Goal: Task Accomplishment & Management: Use online tool/utility

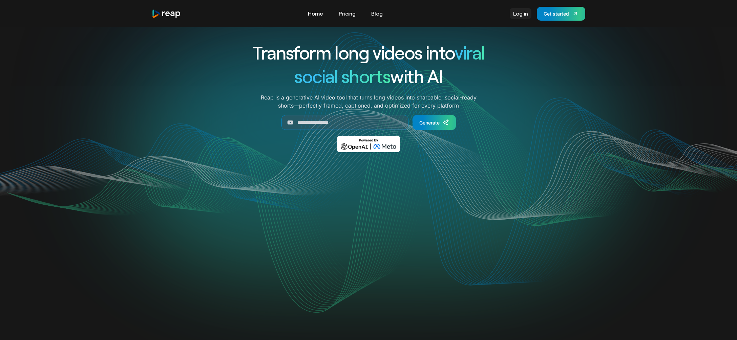
click at [525, 16] on link "Log in" at bounding box center [520, 13] width 22 height 11
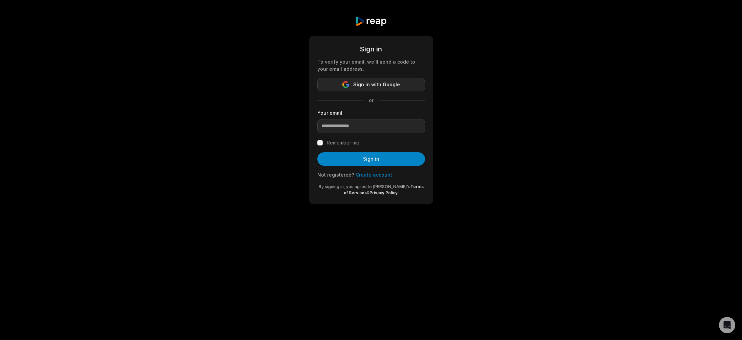
click at [351, 85] on button "Sign in with Google" at bounding box center [371, 85] width 108 height 14
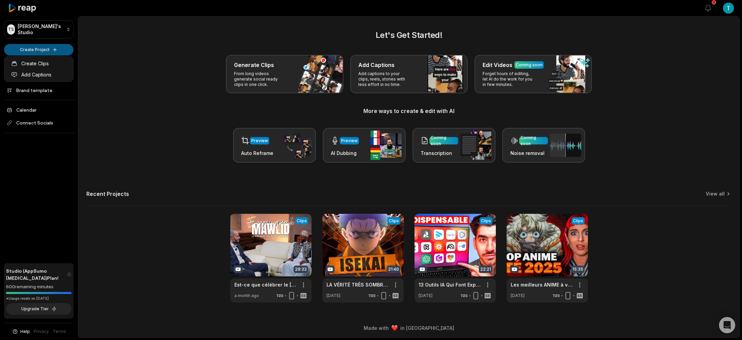
click at [54, 50] on html "TS [PERSON_NAME]'s Studio Create Project Home Projects Brand template Calendar …" at bounding box center [371, 170] width 742 height 340
click at [46, 64] on link "Create Clips" at bounding box center [39, 63] width 66 height 11
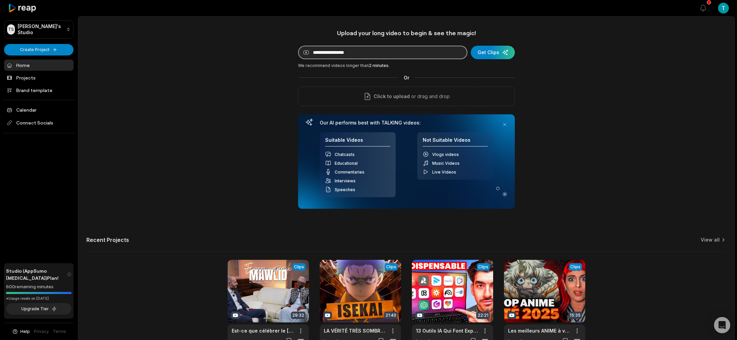
click at [337, 52] on input at bounding box center [382, 53] width 169 height 14
paste input "**********"
type input "**********"
click at [487, 53] on div "submit" at bounding box center [493, 53] width 44 height 14
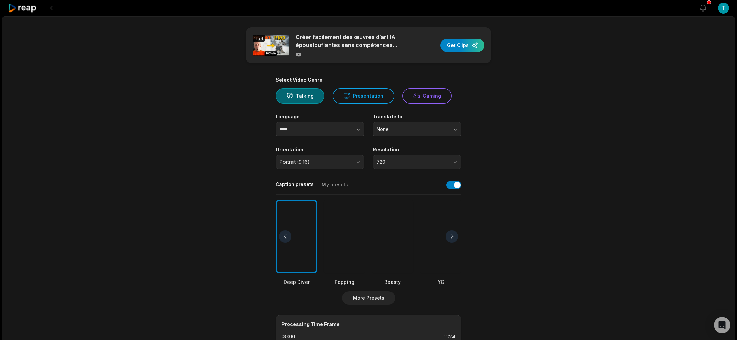
click at [394, 240] on div at bounding box center [392, 236] width 41 height 73
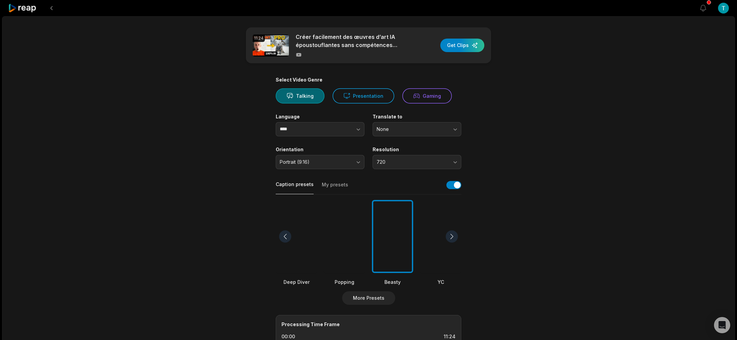
click at [437, 237] on div at bounding box center [440, 236] width 41 height 73
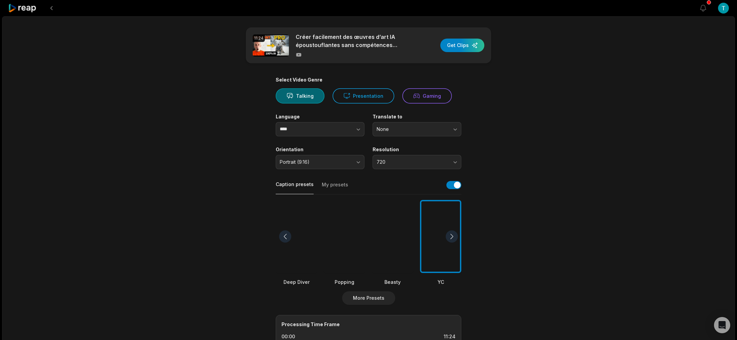
click at [453, 235] on div at bounding box center [451, 237] width 12 height 12
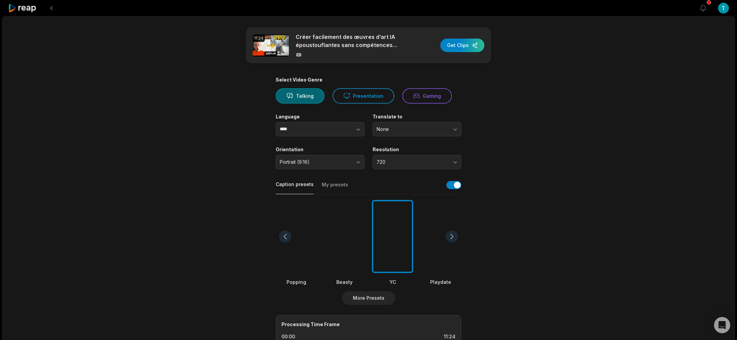
click at [287, 238] on div at bounding box center [285, 237] width 12 height 12
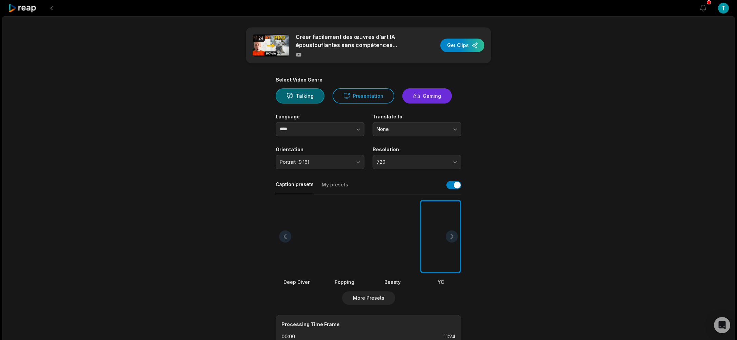
click at [423, 100] on button "Gaming" at bounding box center [426, 95] width 49 height 15
click at [367, 98] on button "Presentation" at bounding box center [363, 95] width 62 height 15
click at [431, 96] on button "Gaming" at bounding box center [426, 95] width 49 height 15
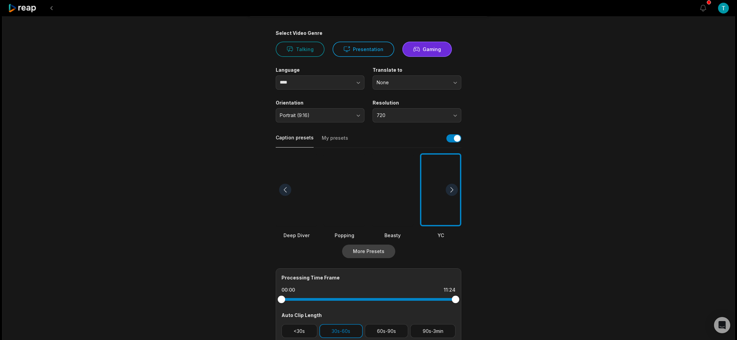
scroll to position [151, 0]
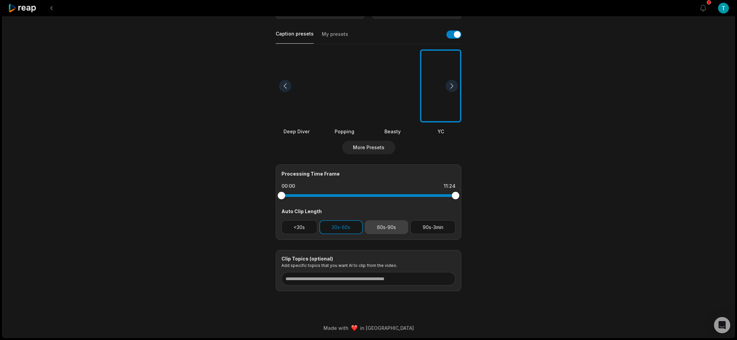
click at [387, 228] on button "60s-90s" at bounding box center [387, 227] width 44 height 14
click at [425, 227] on button "90s-3min" at bounding box center [432, 227] width 45 height 14
click at [382, 226] on button "60s-90s" at bounding box center [387, 227] width 44 height 14
click at [349, 229] on button "30s-60s" at bounding box center [340, 227] width 43 height 14
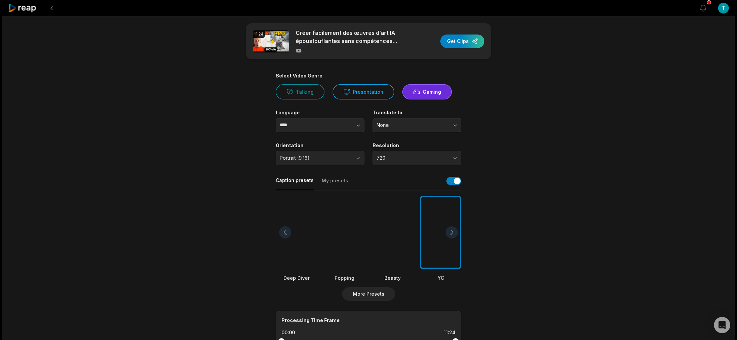
scroll to position [0, 0]
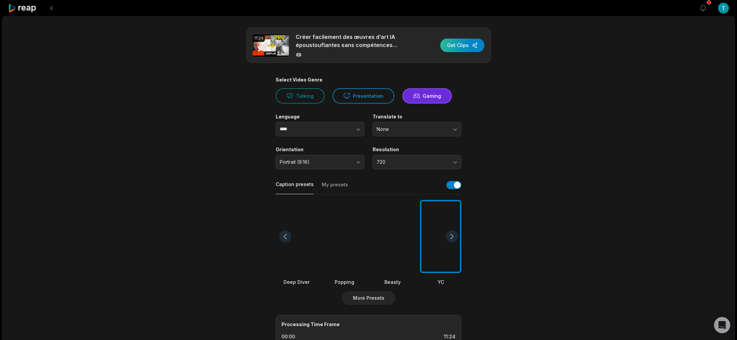
click at [456, 46] on div "button" at bounding box center [462, 46] width 44 height 14
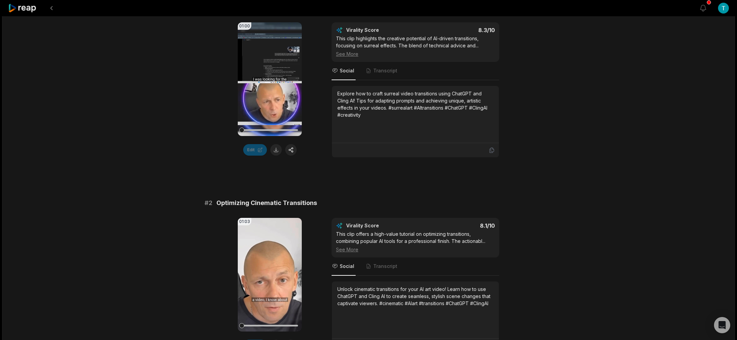
scroll to position [103, 0]
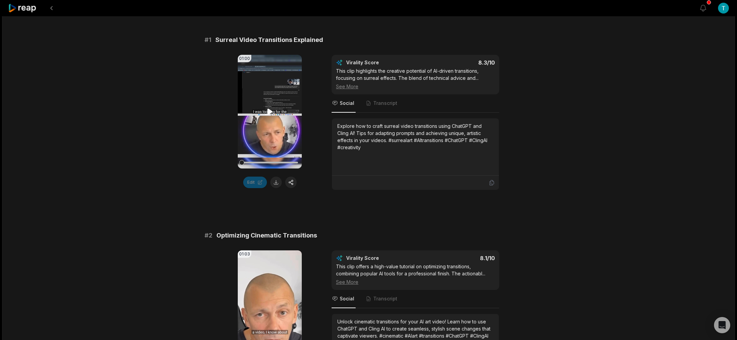
click at [270, 111] on icon at bounding box center [269, 112] width 5 height 6
click at [271, 109] on icon at bounding box center [270, 112] width 8 height 8
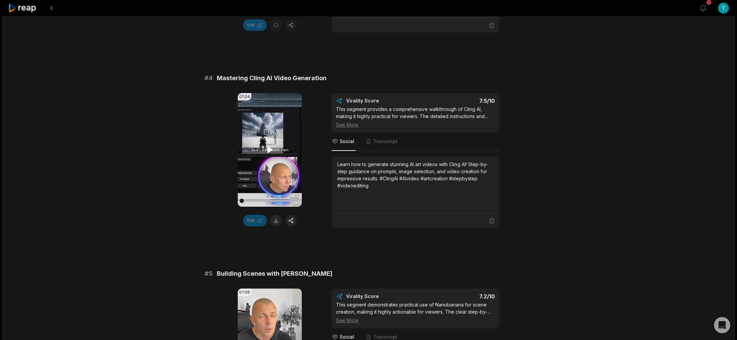
scroll to position [661, 0]
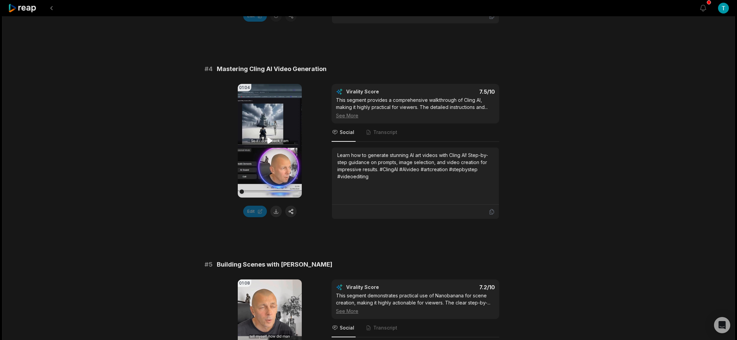
click at [268, 141] on icon at bounding box center [269, 141] width 5 height 6
click at [278, 156] on video "Your browser does not support mp4 format." at bounding box center [270, 141] width 64 height 114
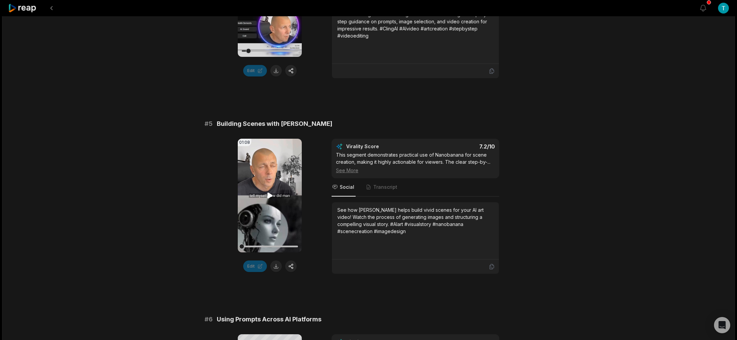
click at [270, 196] on icon at bounding box center [269, 196] width 5 height 6
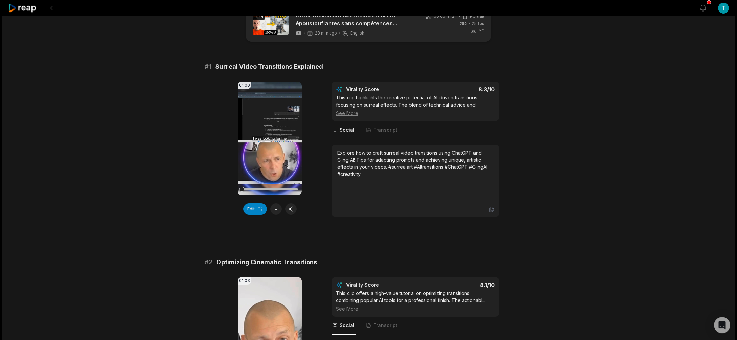
scroll to position [32, 0]
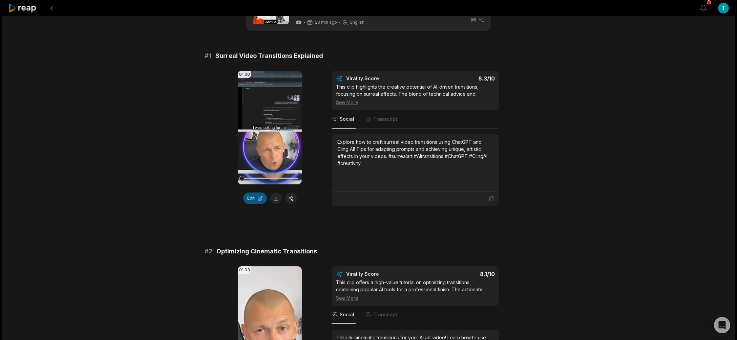
click at [249, 195] on button "Edit" at bounding box center [255, 199] width 24 height 12
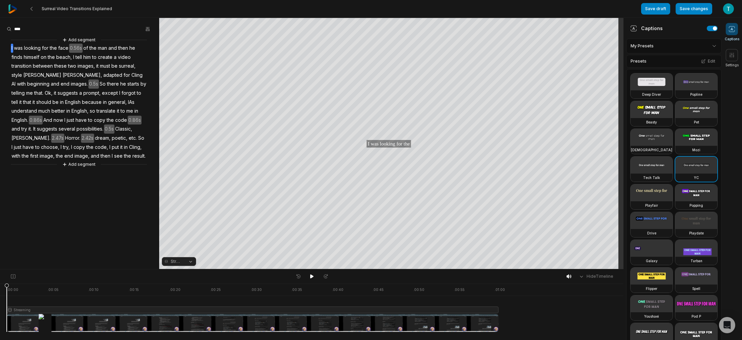
click at [708, 46] on html "Surreal Video Transitions Explained Save draft Save changes Open user menu Capt…" at bounding box center [371, 170] width 742 height 340
click at [174, 264] on html "Surreal Video Transitions Explained Save draft Save changes Open user menu Capt…" at bounding box center [371, 170] width 742 height 340
click at [190, 262] on button "Streaming" at bounding box center [179, 261] width 34 height 9
click at [191, 262] on button "Streaming" at bounding box center [179, 261] width 34 height 9
click at [728, 57] on icon at bounding box center [731, 55] width 7 height 7
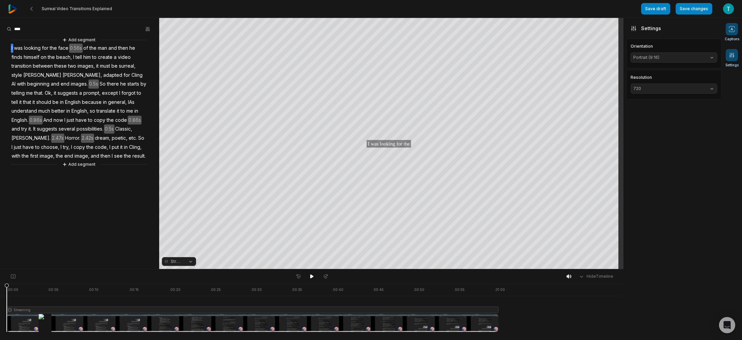
click at [731, 32] on 7299 at bounding box center [731, 28] width 5 height 5
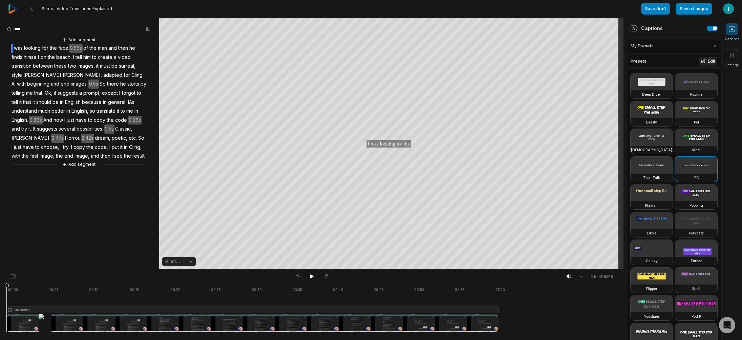
click at [702, 63] on button "Edit" at bounding box center [708, 61] width 18 height 9
click at [653, 47] on html "Surreal Video Transitions Explained Save draft Save changes Open user menu Capt…" at bounding box center [371, 170] width 742 height 340
click at [708, 64] on icon at bounding box center [708, 63] width 4 height 4
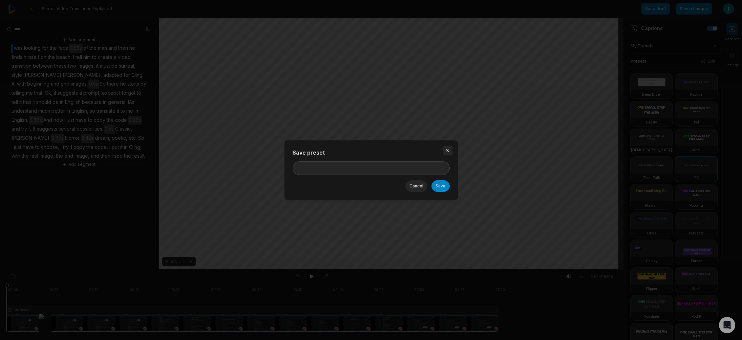
click at [449, 151] on button "button" at bounding box center [447, 150] width 9 height 9
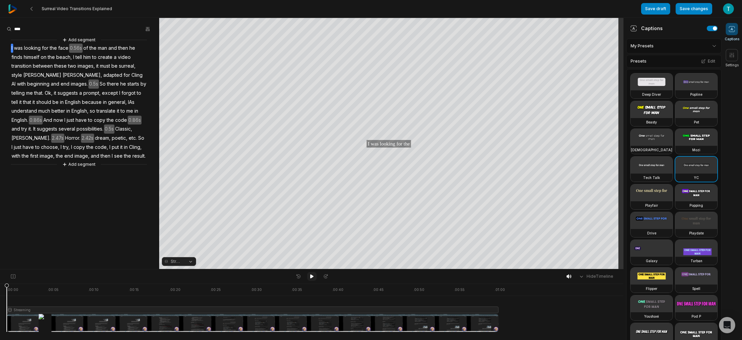
click at [312, 278] on icon at bounding box center [311, 276] width 5 height 5
click at [312, 279] on icon at bounding box center [311, 276] width 5 height 5
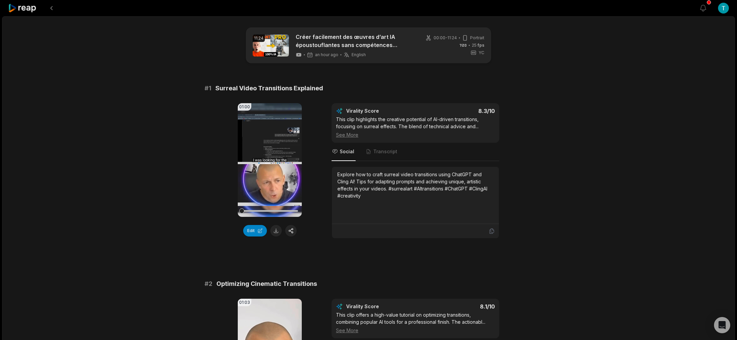
click at [362, 57] on span "English" at bounding box center [358, 54] width 14 height 5
click at [352, 56] on span "English" at bounding box center [358, 54] width 14 height 5
click at [27, 11] on icon at bounding box center [22, 8] width 29 height 9
